Goal: Information Seeking & Learning: Learn about a topic

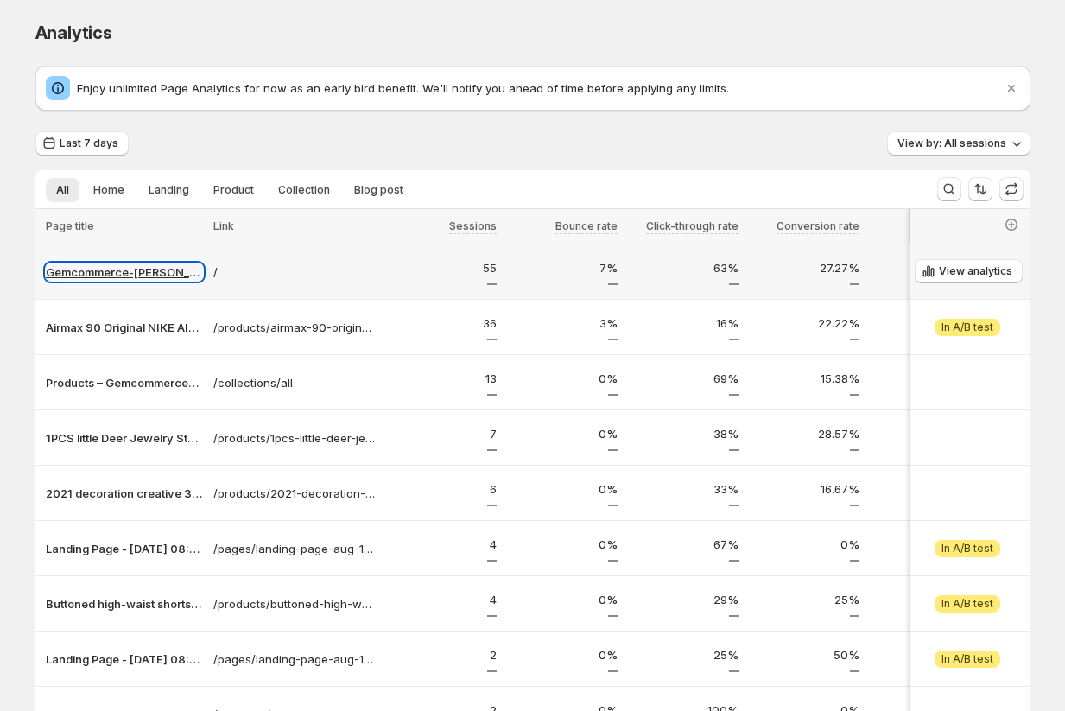
click at [136, 271] on p "Gemcommerce-[PERSON_NAME]-dev" at bounding box center [124, 271] width 157 height 17
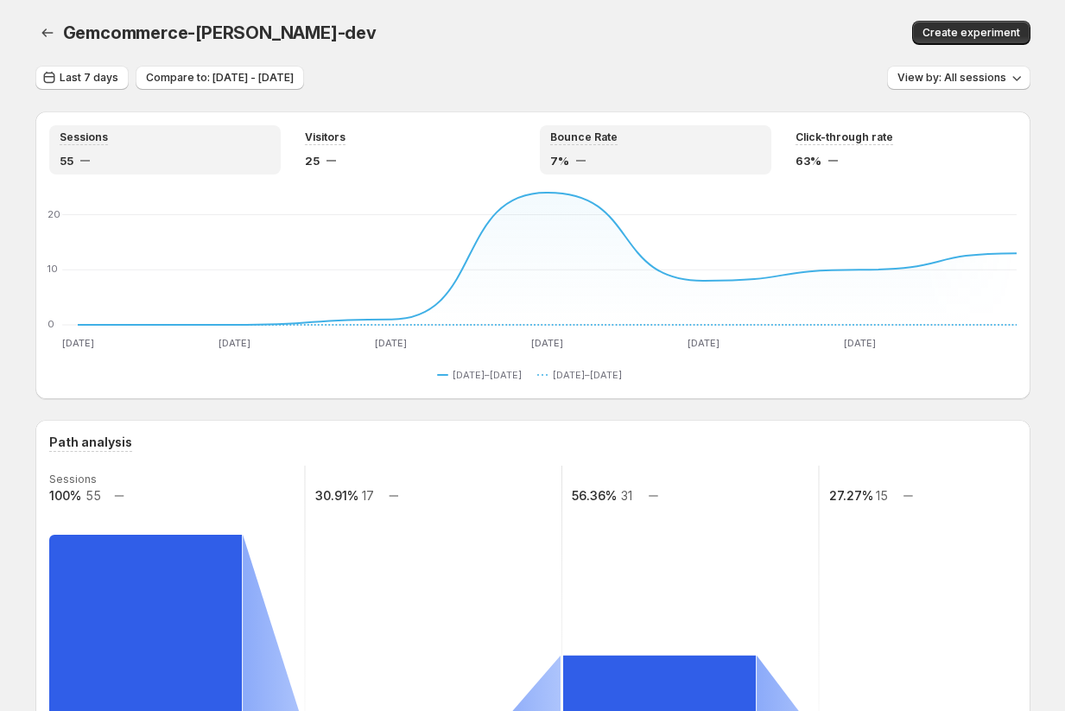
click at [664, 141] on div "Bounce Rate" at bounding box center [655, 137] width 211 height 15
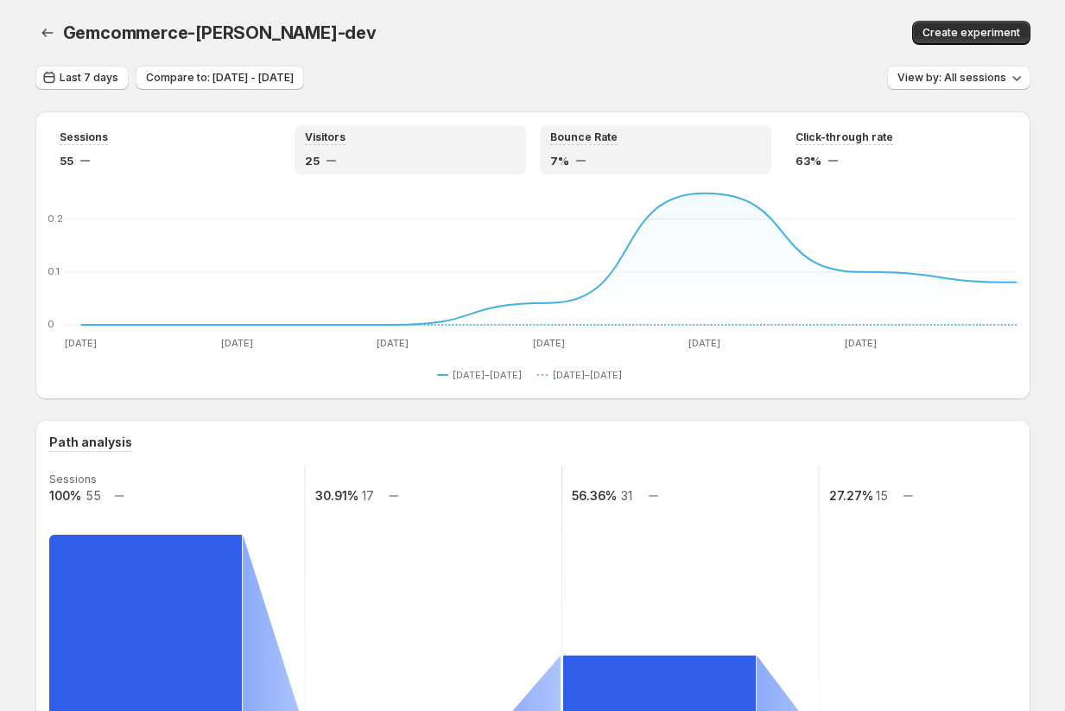
click at [435, 151] on div "Visitors 25" at bounding box center [410, 149] width 211 height 39
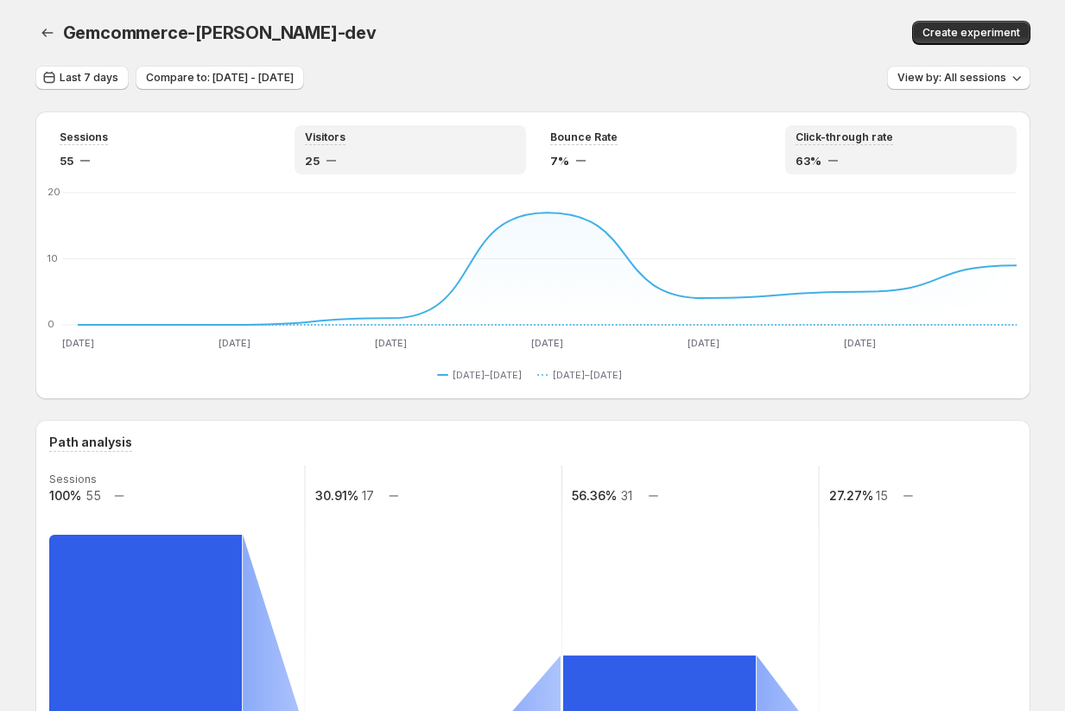
click at [936, 147] on div "Click-through rate 63%" at bounding box center [900, 149] width 211 height 39
